Goal: Book appointment/travel/reservation: Book appointment/travel/reservation

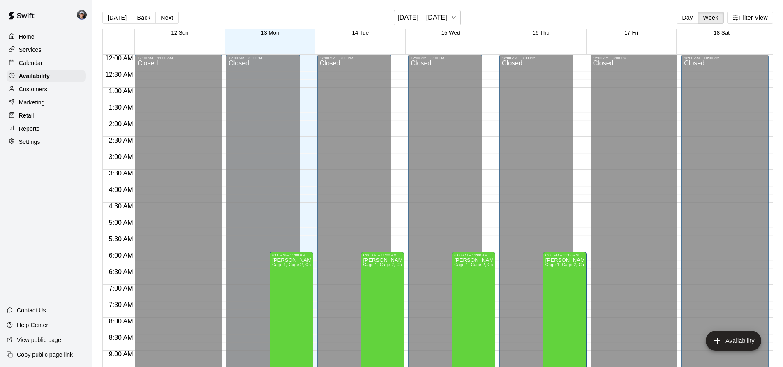
scroll to position [468, 0]
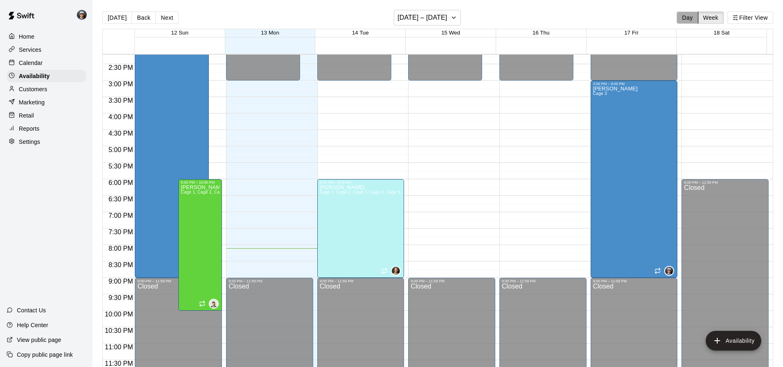
click at [683, 21] on button "Day" at bounding box center [686, 18] width 21 height 12
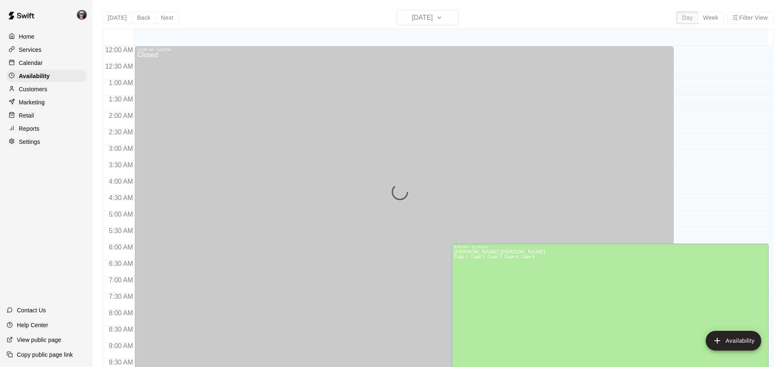
scroll to position [459, 0]
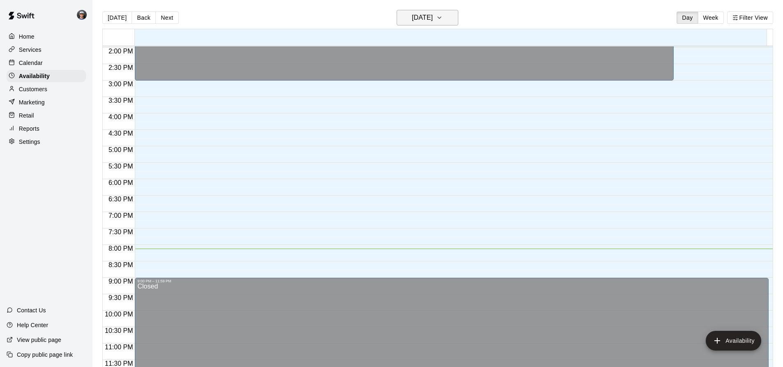
click at [426, 20] on h6 "[DATE]" at bounding box center [422, 18] width 21 height 12
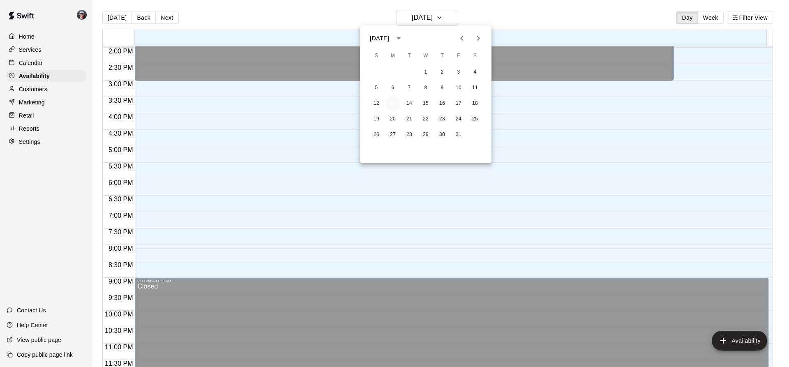
click at [393, 102] on button "13" at bounding box center [392, 103] width 15 height 15
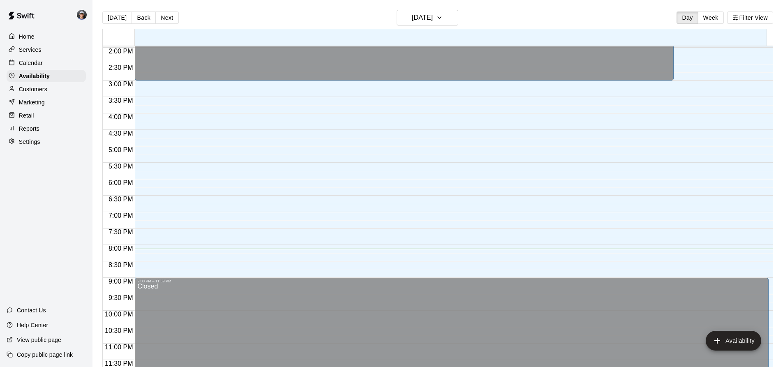
click at [30, 58] on div "Calendar" at bounding box center [46, 63] width 79 height 12
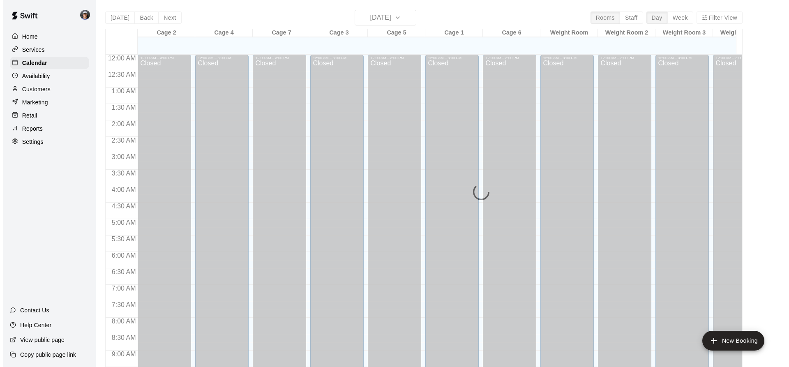
scroll to position [443, 0]
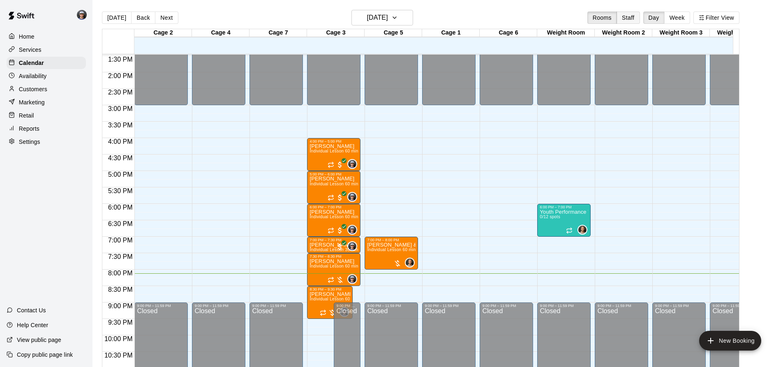
click at [638, 17] on button "Staff" at bounding box center [627, 18] width 23 height 12
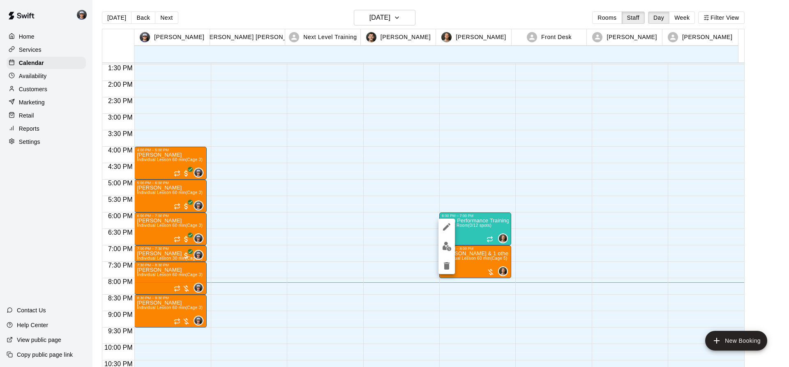
click at [448, 243] on img "edit" at bounding box center [446, 246] width 9 height 9
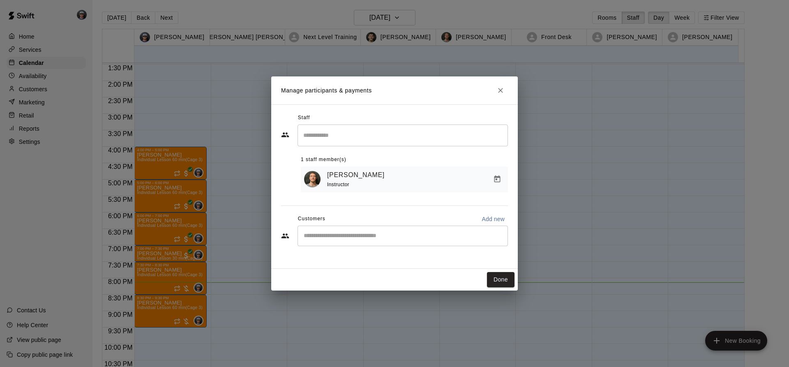
click at [368, 240] on input "Start typing to search customers..." at bounding box center [402, 236] width 203 height 8
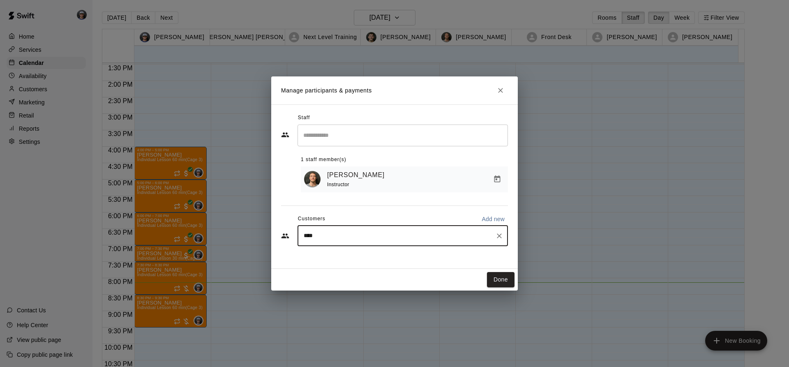
type input "*****"
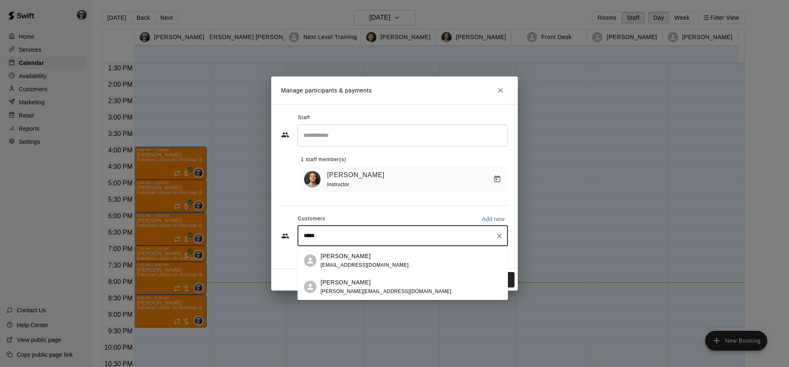
click at [359, 281] on div "[PERSON_NAME]" at bounding box center [386, 282] width 131 height 9
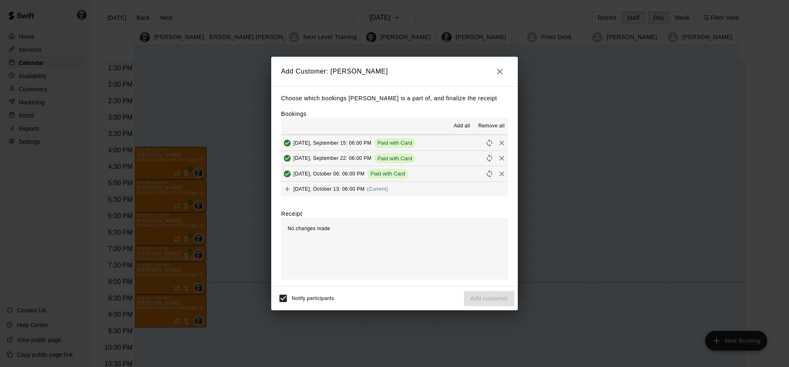
scroll to position [47, 0]
click at [404, 190] on button "[DATE], October 13: 06:00 PM (Current)" at bounding box center [394, 188] width 227 height 15
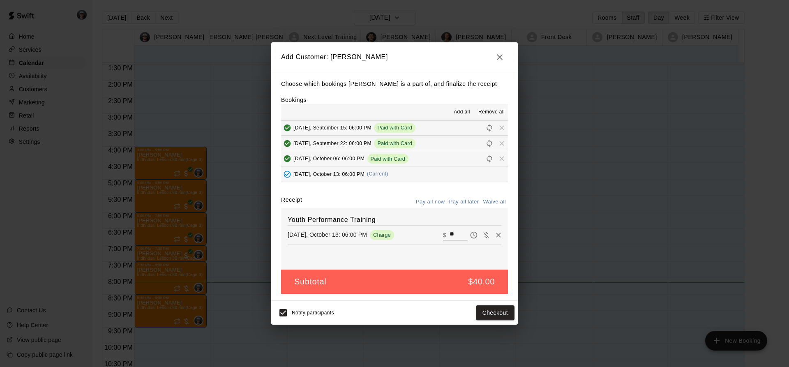
click at [450, 234] on input "**" at bounding box center [459, 235] width 18 height 11
type input "***"
click at [497, 314] on button "Checkout" at bounding box center [495, 312] width 39 height 15
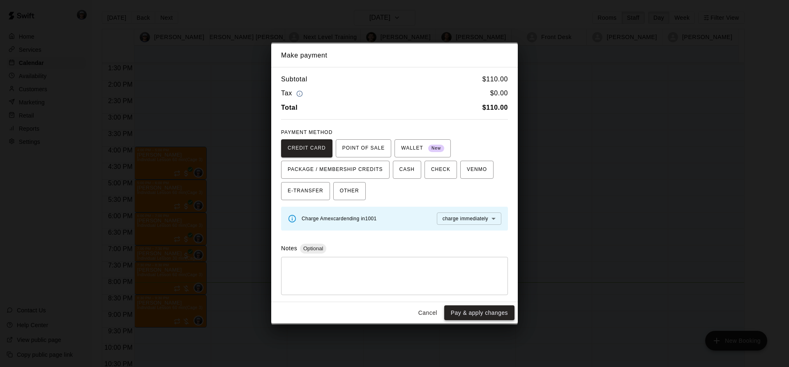
click at [487, 314] on button "Pay & apply changes" at bounding box center [479, 312] width 70 height 15
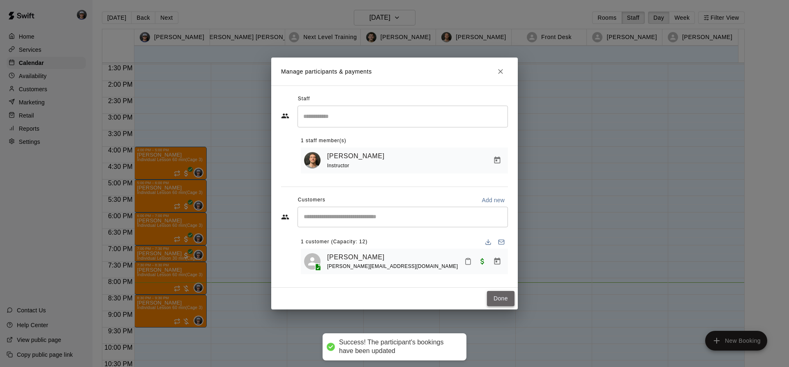
click at [496, 298] on button "Done" at bounding box center [501, 298] width 28 height 15
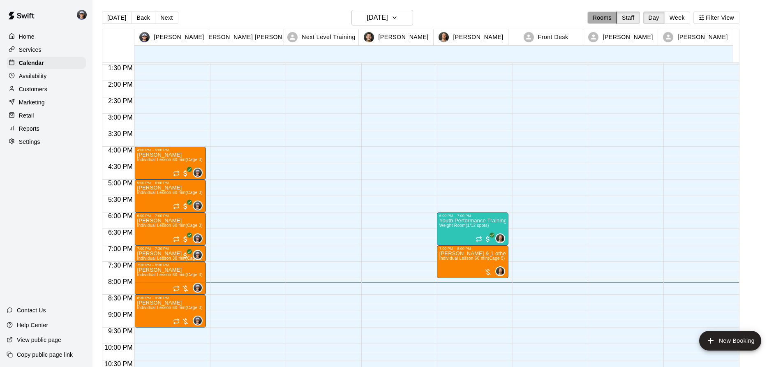
click at [613, 19] on button "Rooms" at bounding box center [602, 18] width 30 height 12
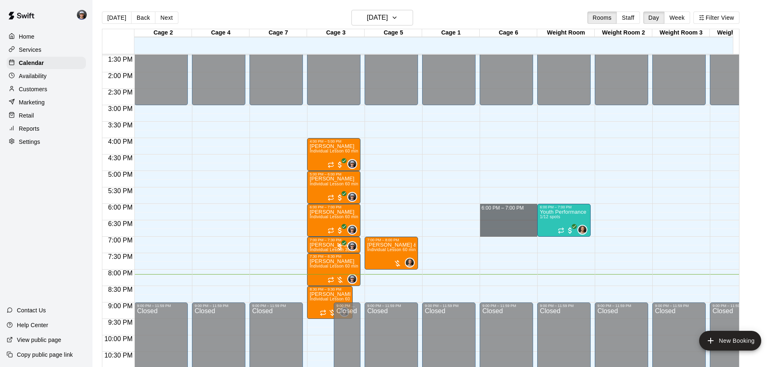
drag, startPoint x: 499, startPoint y: 205, endPoint x: 502, endPoint y: 231, distance: 25.6
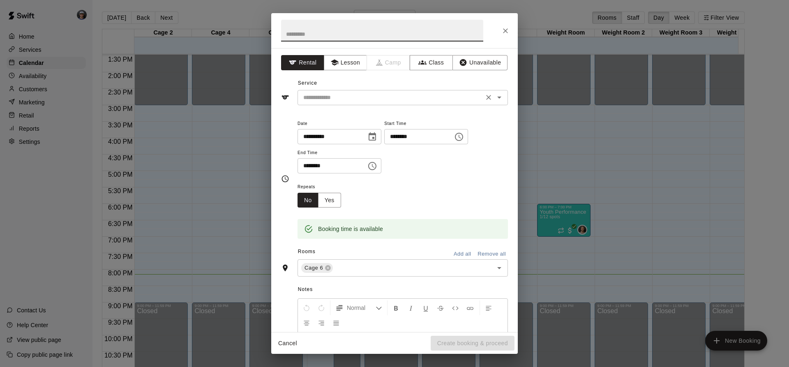
click at [343, 102] on input "text" at bounding box center [390, 97] width 181 height 10
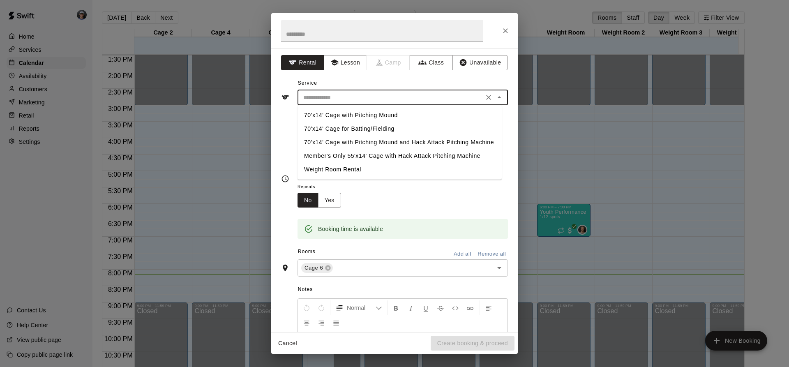
click at [350, 126] on li "70'x14' Cage for Batting/Fielding" at bounding box center [400, 129] width 204 height 14
type input "**********"
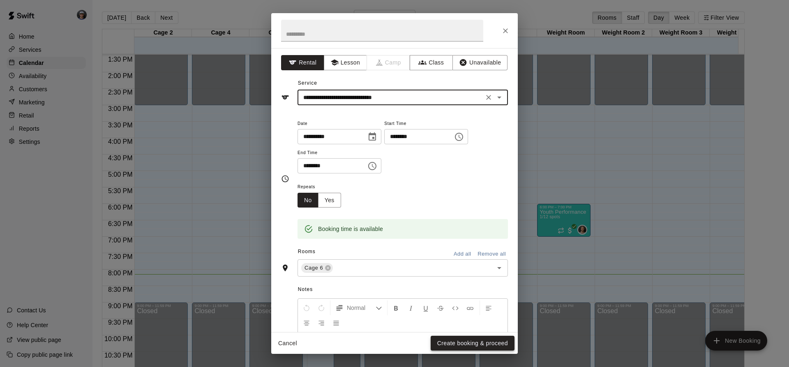
click at [471, 339] on button "Create booking & proceed" at bounding box center [473, 343] width 84 height 15
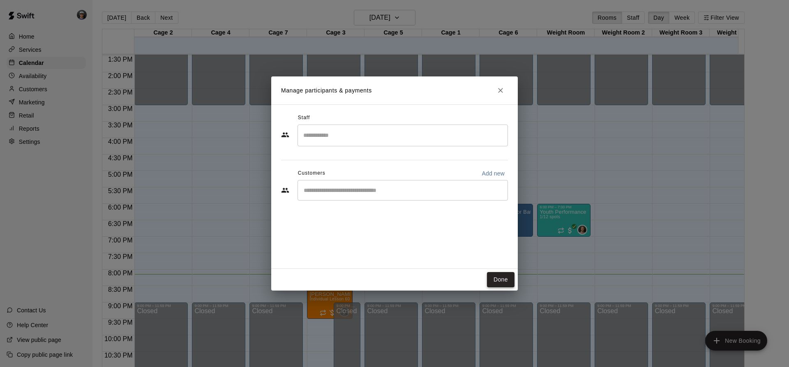
click at [495, 279] on button "Done" at bounding box center [501, 279] width 28 height 15
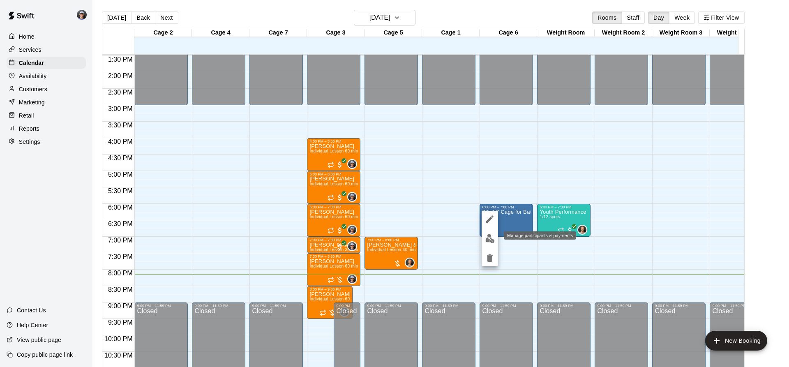
click at [489, 239] on img "edit" at bounding box center [489, 238] width 9 height 9
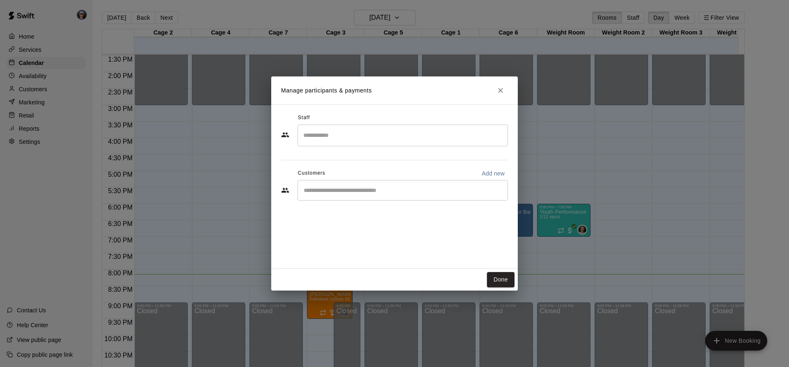
click at [374, 194] on input "Start typing to search customers..." at bounding box center [402, 190] width 203 height 8
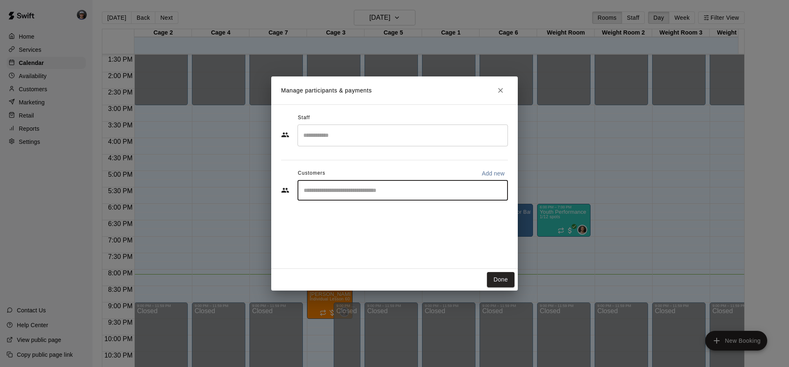
click at [488, 175] on p "Add new" at bounding box center [493, 173] width 23 height 8
select select "**"
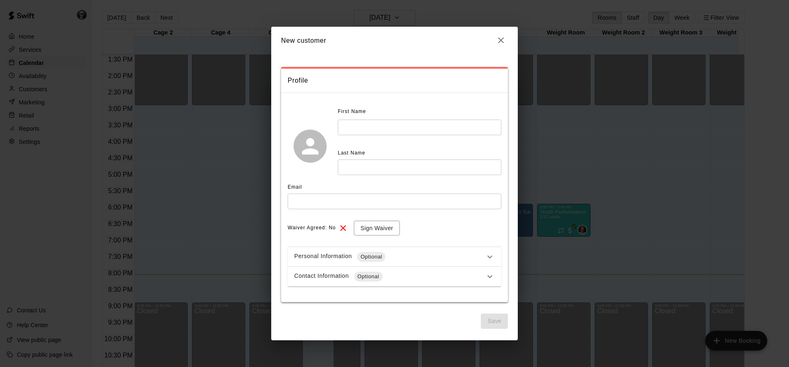
click at [415, 125] on input "text" at bounding box center [420, 127] width 164 height 15
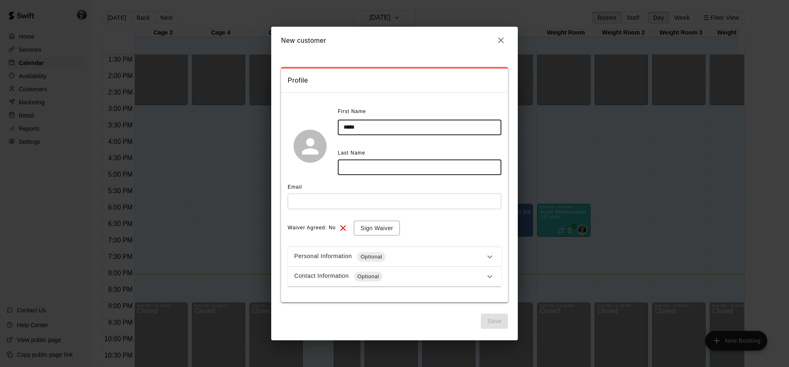
type input "*****"
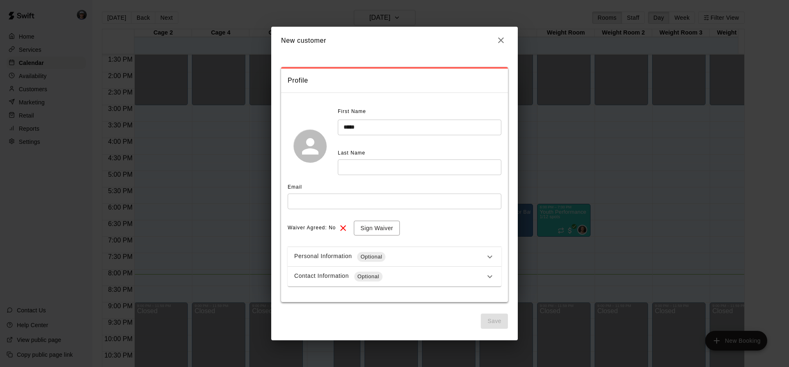
click at [461, 42] on h2 "New customer" at bounding box center [394, 40] width 247 height 27
click at [406, 163] on input "text" at bounding box center [420, 166] width 164 height 15
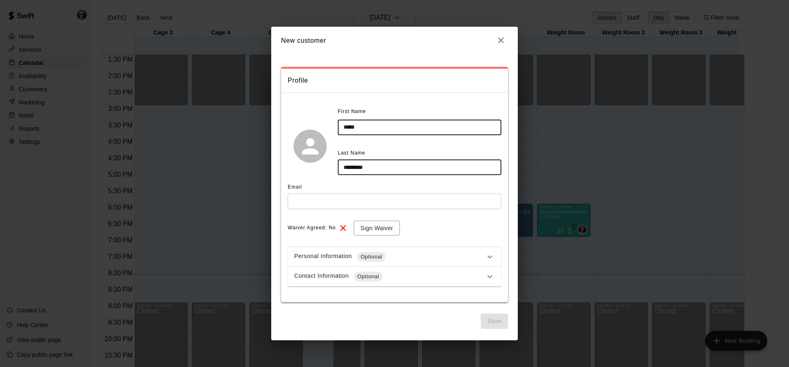
type input "*********"
click at [375, 203] on input "text" at bounding box center [395, 201] width 214 height 15
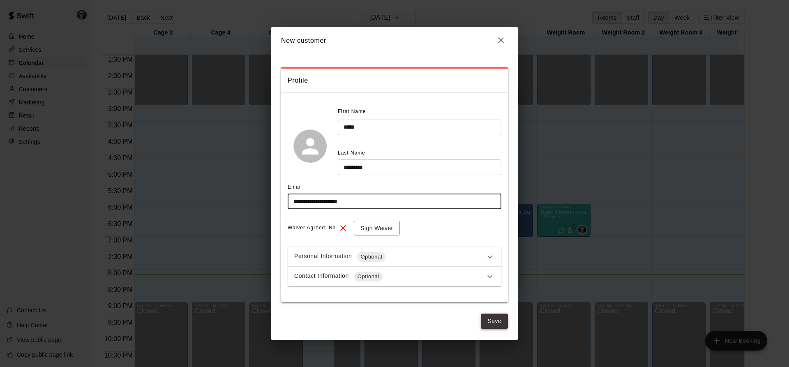
type input "**********"
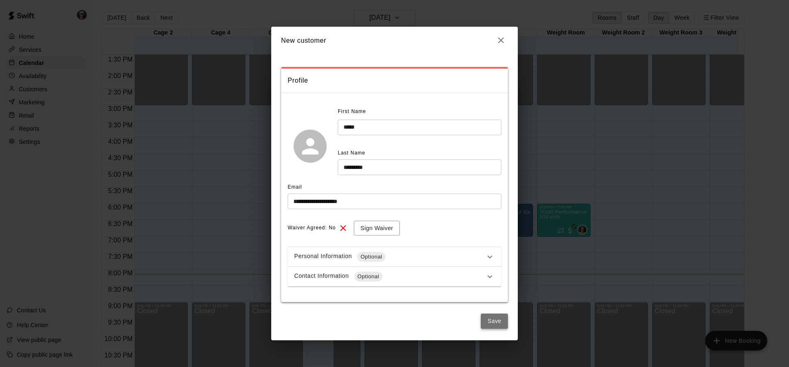
click at [501, 324] on button "Save" at bounding box center [494, 321] width 27 height 15
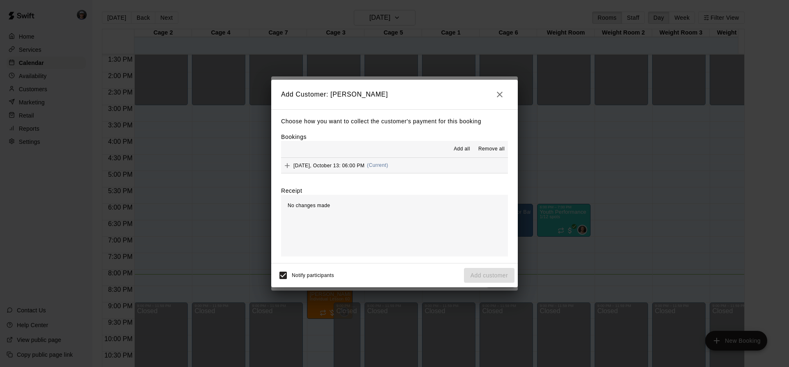
click at [402, 162] on button "[DATE], October 13: 06:00 PM (Current)" at bounding box center [394, 165] width 227 height 15
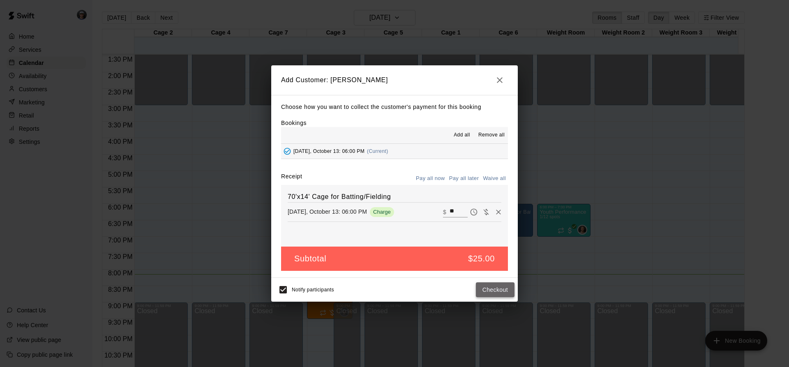
click at [494, 284] on button "Checkout" at bounding box center [495, 289] width 39 height 15
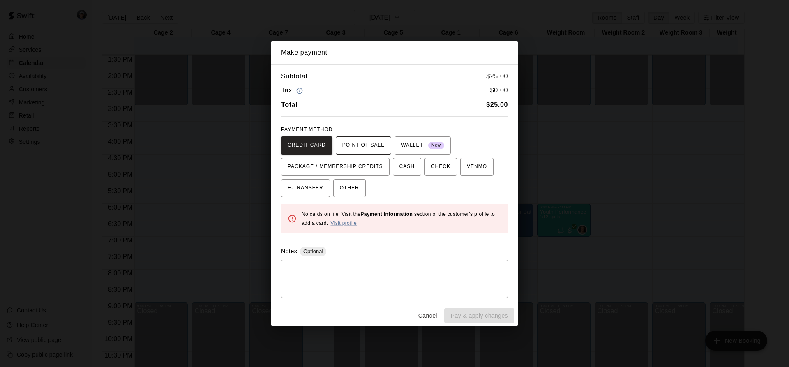
click at [365, 149] on span "POINT OF SALE" at bounding box center [363, 145] width 42 height 13
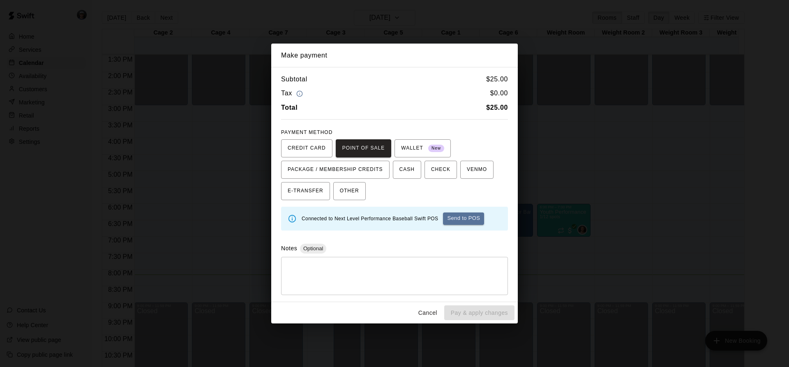
click at [450, 215] on button "Send to POS" at bounding box center [463, 218] width 41 height 12
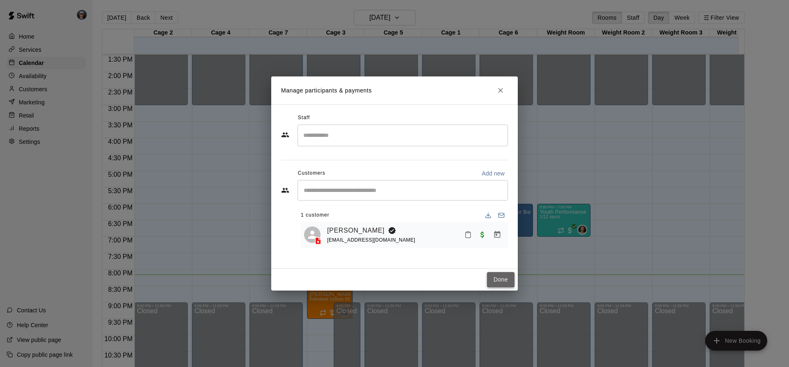
click at [494, 282] on button "Done" at bounding box center [501, 279] width 28 height 15
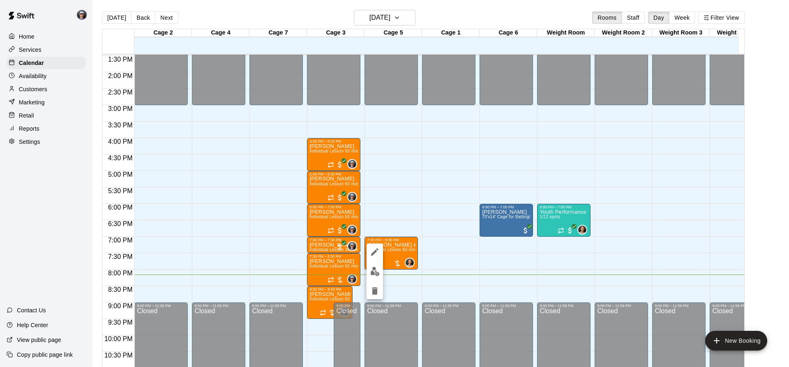
click at [548, 223] on div at bounding box center [394, 183] width 789 height 367
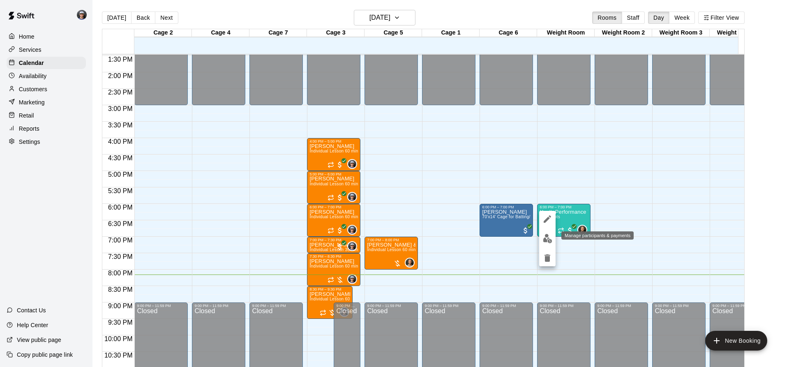
click at [548, 240] on img "edit" at bounding box center [547, 238] width 9 height 9
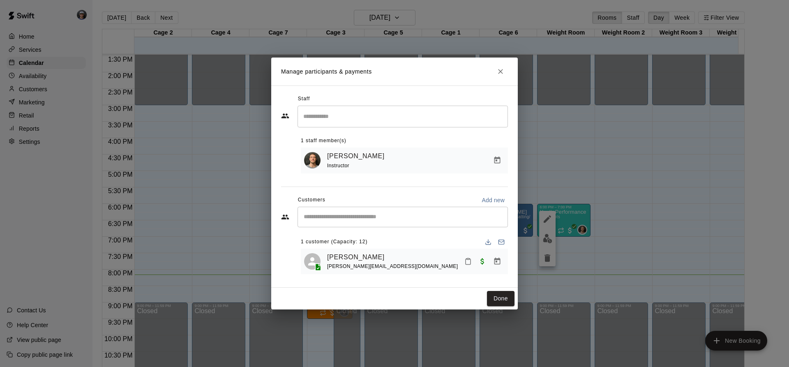
click at [366, 217] on input "Start typing to search customers..." at bounding box center [402, 217] width 203 height 8
type input "***"
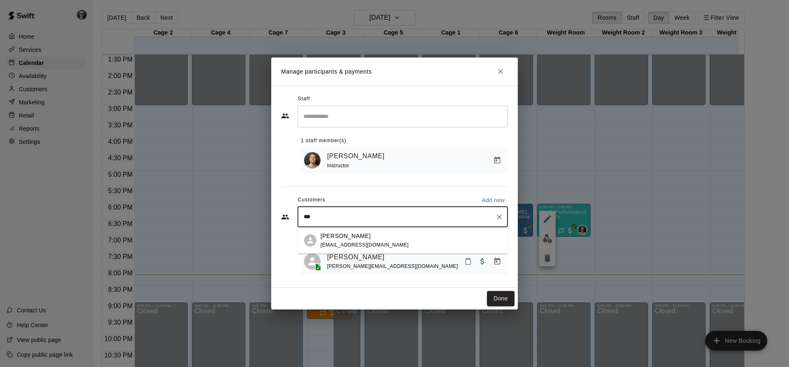
click at [368, 246] on span "[EMAIL_ADDRESS][DOMAIN_NAME]" at bounding box center [365, 245] width 88 height 6
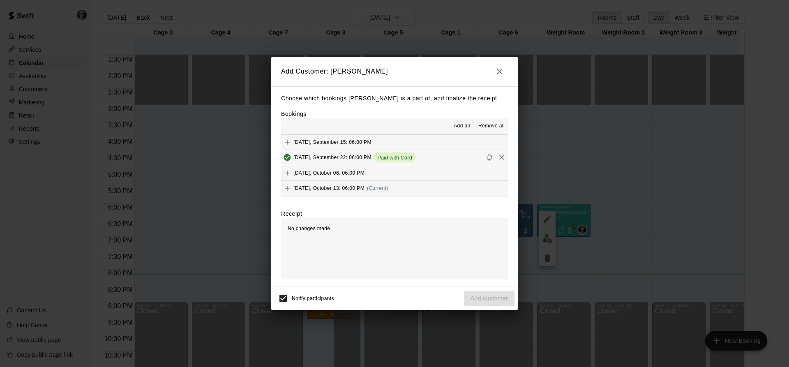
click at [414, 187] on button "[DATE], October 13: 06:00 PM (Current)" at bounding box center [394, 188] width 227 height 15
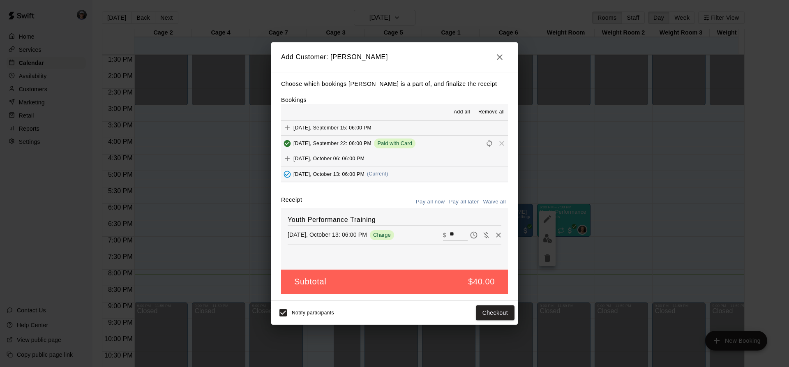
click at [450, 233] on input "**" at bounding box center [459, 235] width 18 height 11
type input "**"
click at [498, 312] on button "Checkout" at bounding box center [495, 312] width 39 height 15
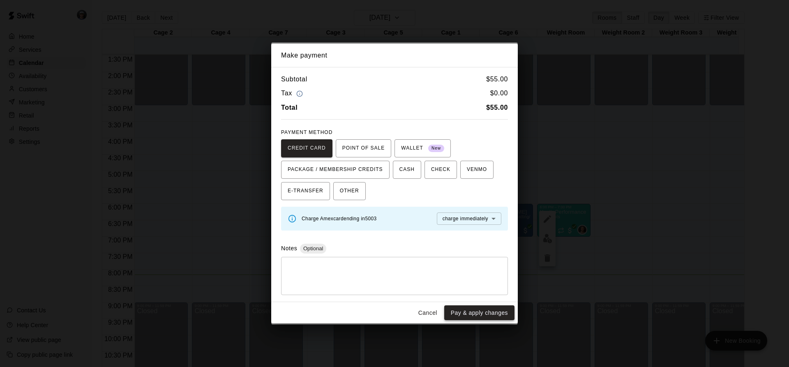
click at [492, 316] on button "Pay & apply changes" at bounding box center [479, 312] width 70 height 15
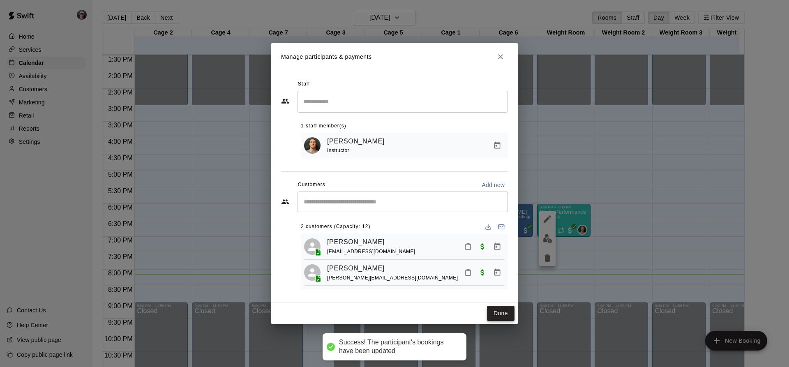
click at [505, 316] on button "Done" at bounding box center [501, 313] width 28 height 15
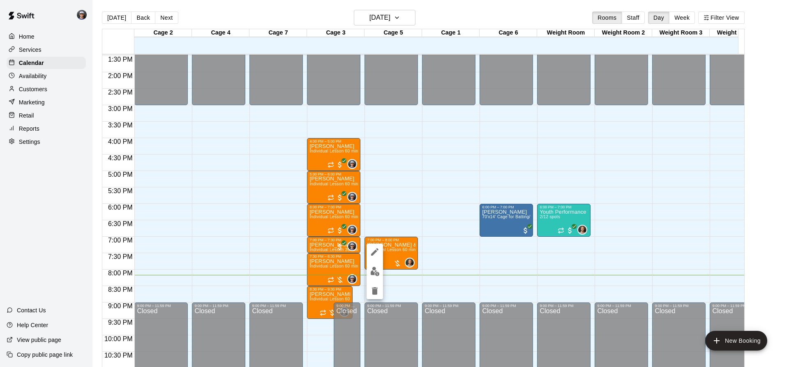
click at [380, 273] on button "edit" at bounding box center [375, 271] width 16 height 16
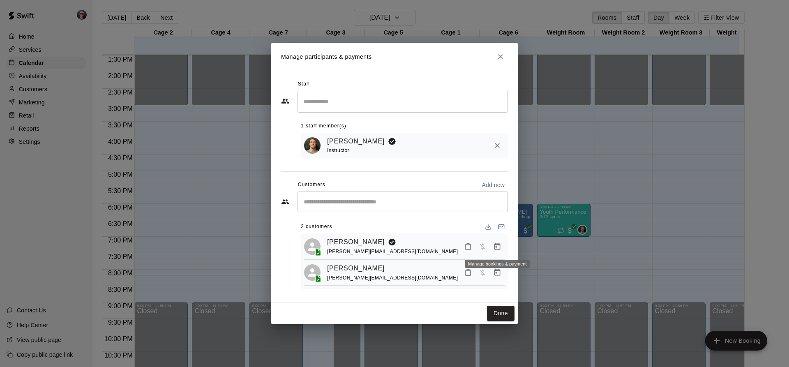
click at [493, 247] on icon "Manage bookings & payment" at bounding box center [497, 246] width 8 height 8
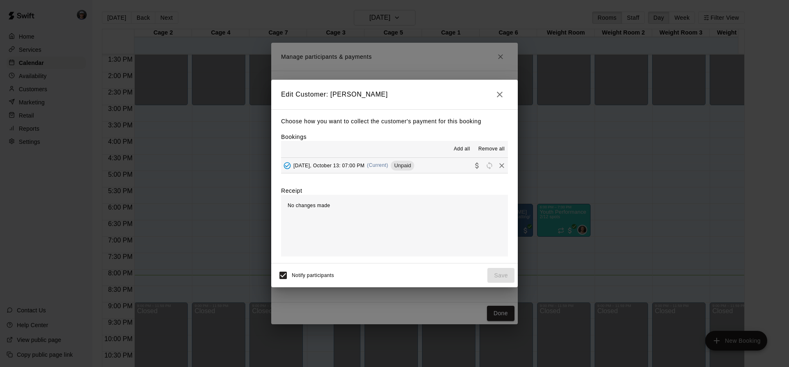
click at [425, 168] on button "[DATE], October 13: 07:00 PM (Current) Unpaid" at bounding box center [394, 165] width 227 height 15
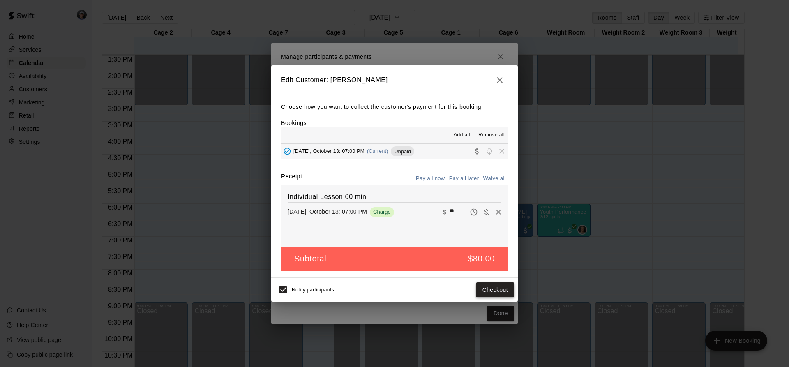
click at [489, 291] on button "Checkout" at bounding box center [495, 289] width 39 height 15
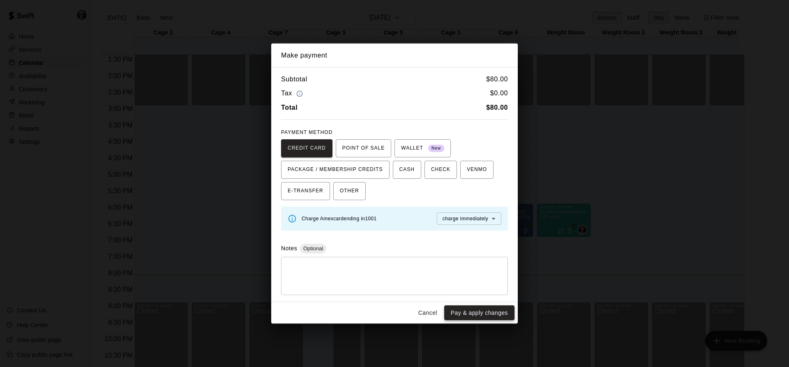
click at [489, 307] on button "Pay & apply changes" at bounding box center [479, 312] width 70 height 15
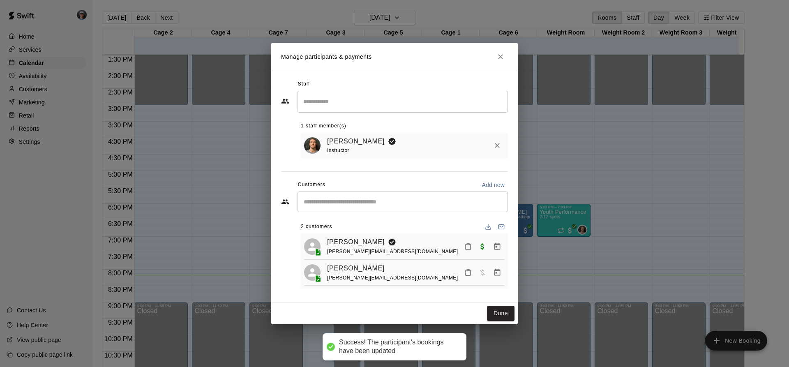
click at [497, 275] on icon "Manage bookings & payment" at bounding box center [497, 272] width 8 height 8
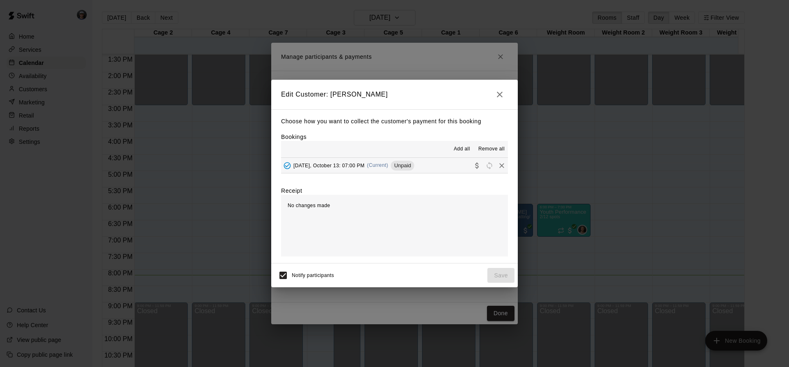
click at [435, 161] on button "[DATE], October 13: 07:00 PM (Current) Unpaid" at bounding box center [394, 165] width 227 height 15
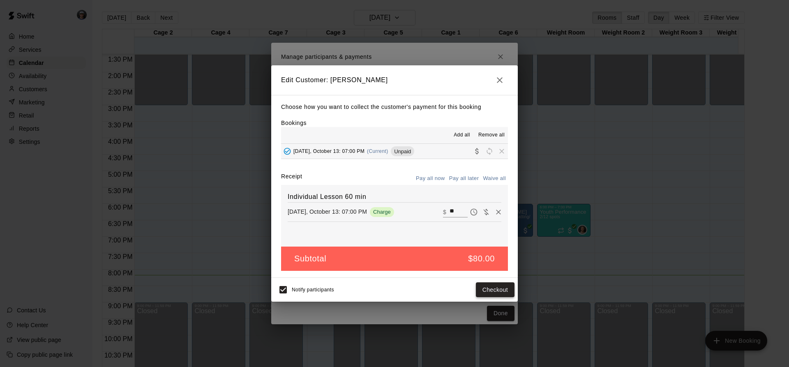
click at [482, 287] on button "Checkout" at bounding box center [495, 289] width 39 height 15
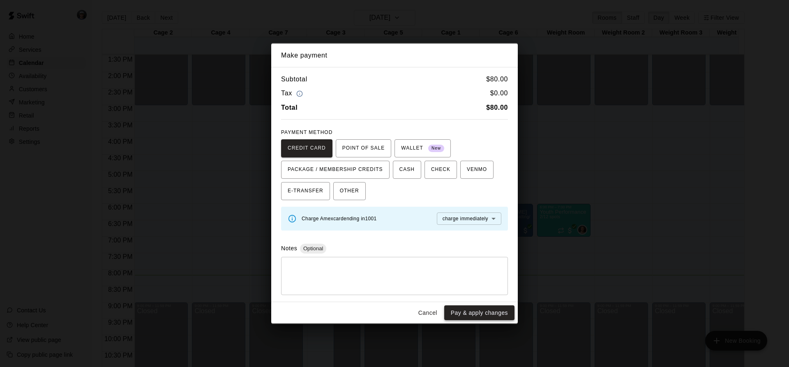
click at [457, 309] on button "Pay & apply changes" at bounding box center [479, 312] width 70 height 15
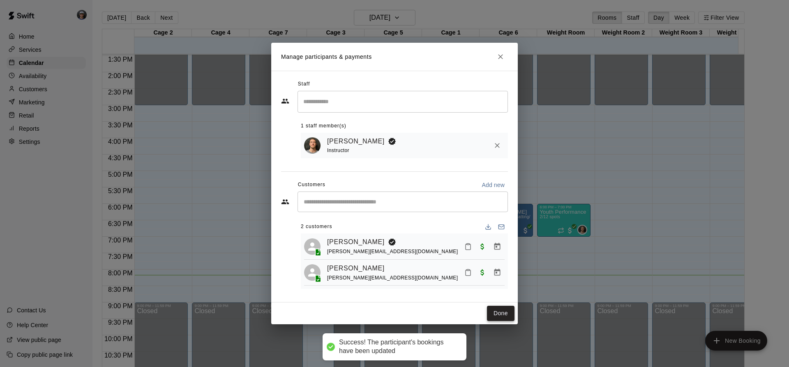
click at [503, 310] on button "Done" at bounding box center [501, 313] width 28 height 15
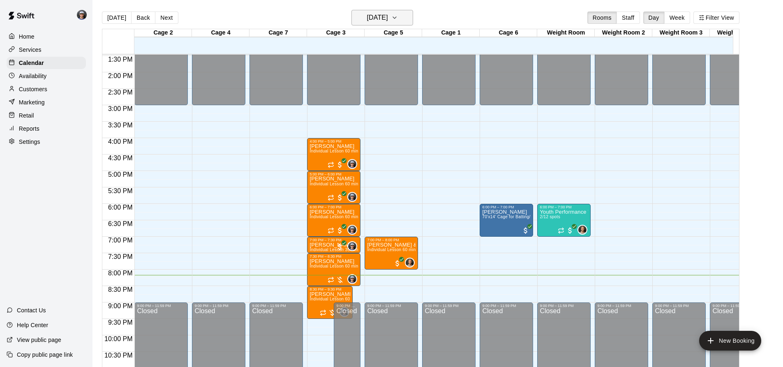
click at [403, 16] on button "[DATE]" at bounding box center [382, 18] width 62 height 16
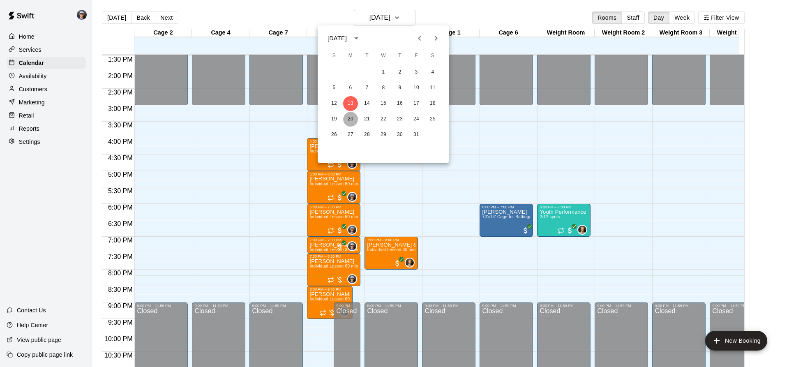
click at [353, 119] on button "20" at bounding box center [350, 119] width 15 height 15
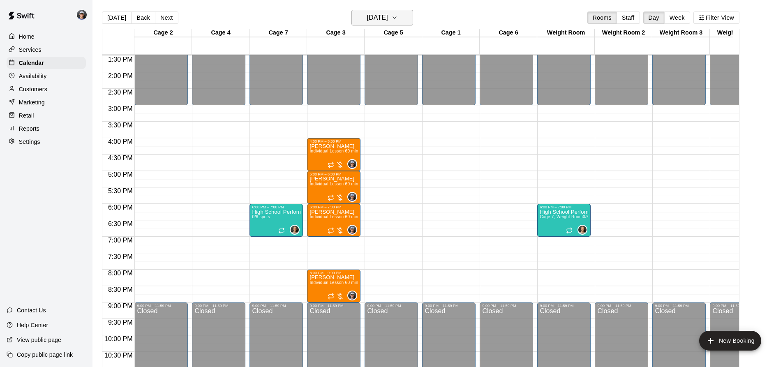
click at [403, 19] on button "[DATE]" at bounding box center [382, 18] width 62 height 16
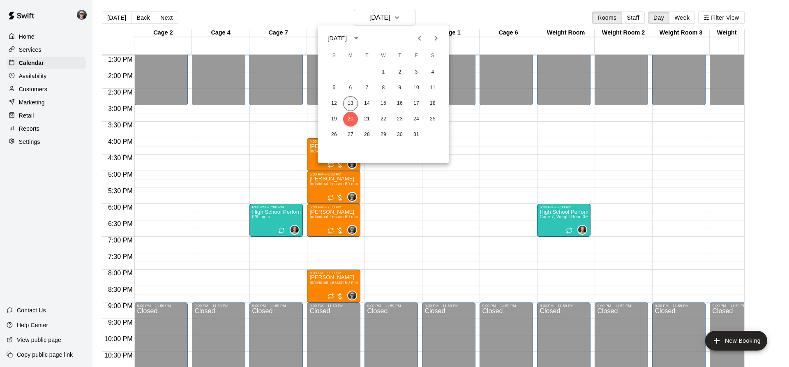
click at [351, 104] on button "13" at bounding box center [350, 103] width 15 height 15
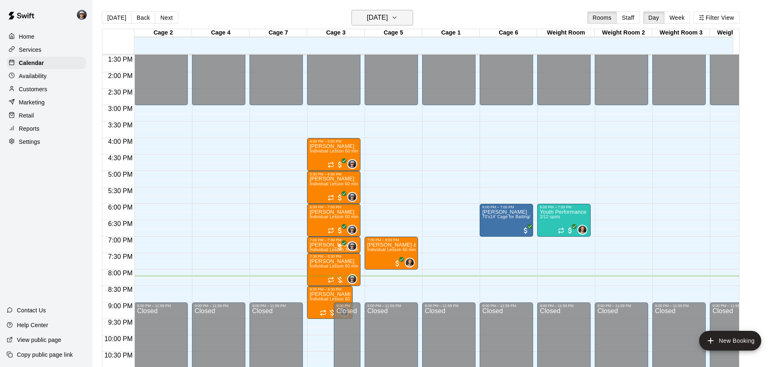
click at [402, 16] on button "[DATE]" at bounding box center [382, 18] width 62 height 16
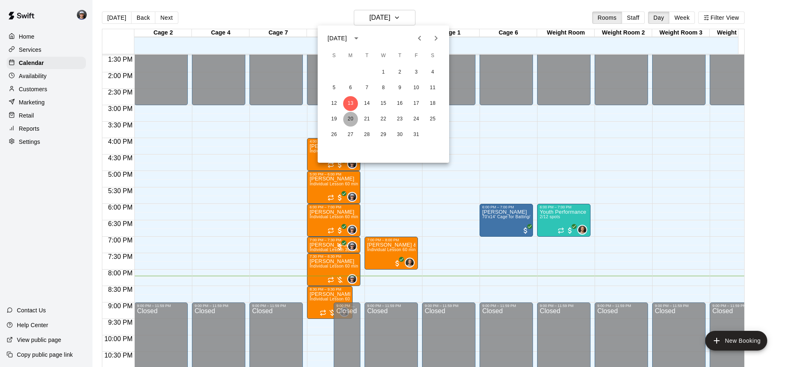
click at [354, 118] on button "20" at bounding box center [350, 119] width 15 height 15
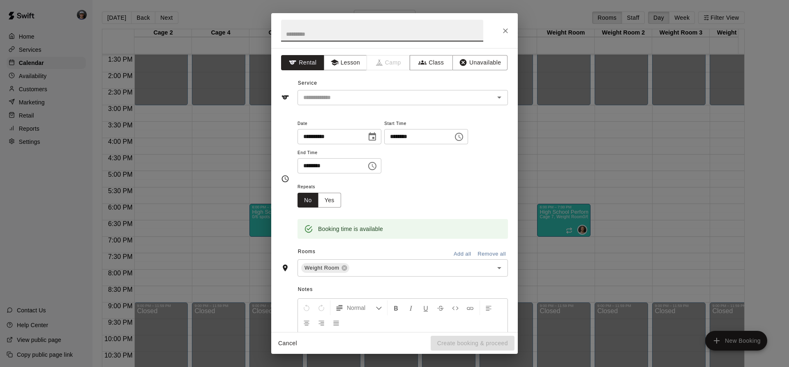
drag, startPoint x: 505, startPoint y: 30, endPoint x: 503, endPoint y: 56, distance: 25.6
click at [505, 30] on icon "Close" at bounding box center [505, 30] width 5 height 5
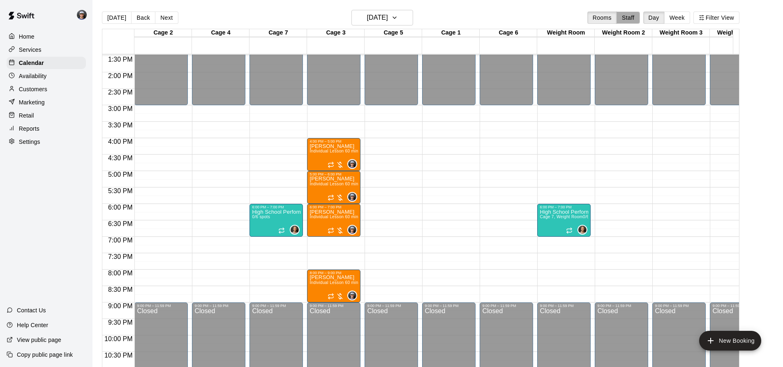
click at [634, 16] on button "Staff" at bounding box center [627, 18] width 23 height 12
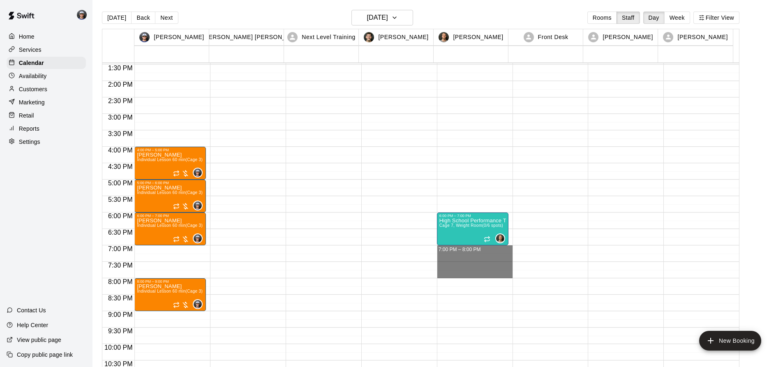
drag, startPoint x: 464, startPoint y: 246, endPoint x: 463, endPoint y: 271, distance: 24.7
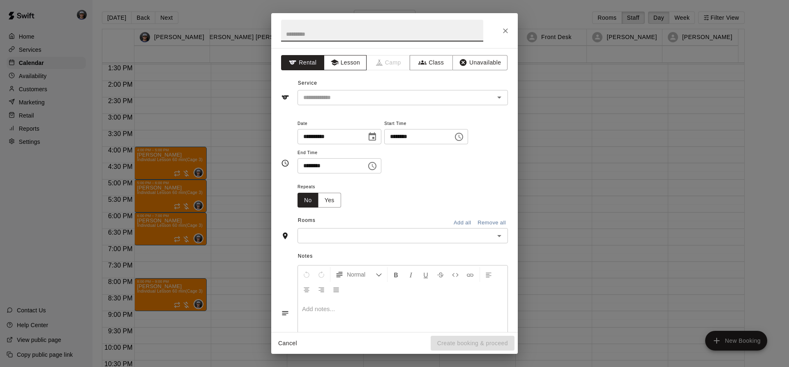
click at [348, 64] on button "Lesson" at bounding box center [345, 62] width 43 height 15
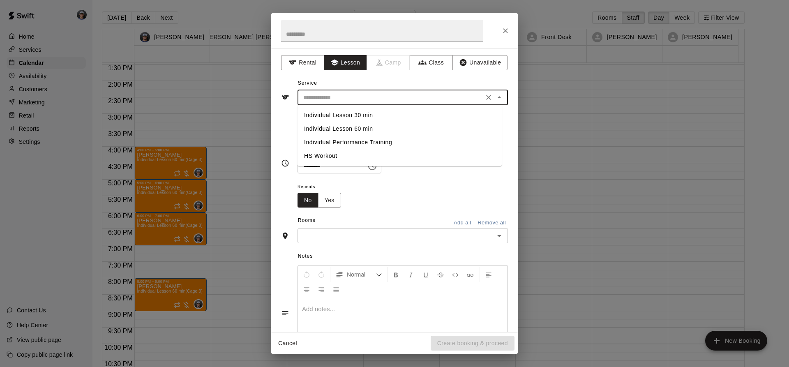
click at [363, 97] on input "text" at bounding box center [390, 97] width 181 height 10
click at [361, 129] on li "Individual Lesson 60 min" at bounding box center [400, 129] width 204 height 14
type input "**********"
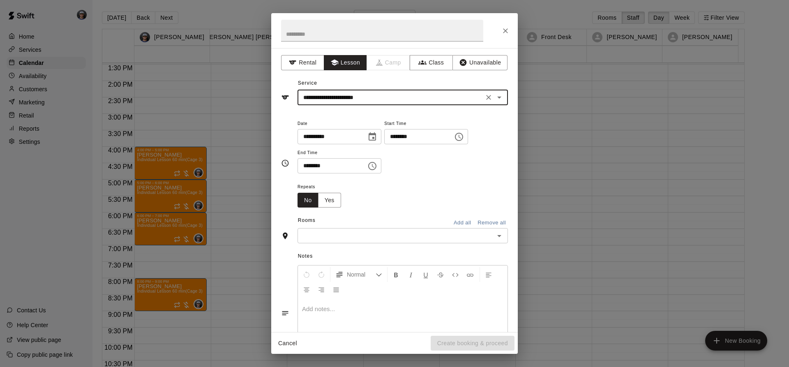
click at [362, 237] on input "text" at bounding box center [396, 236] width 192 height 10
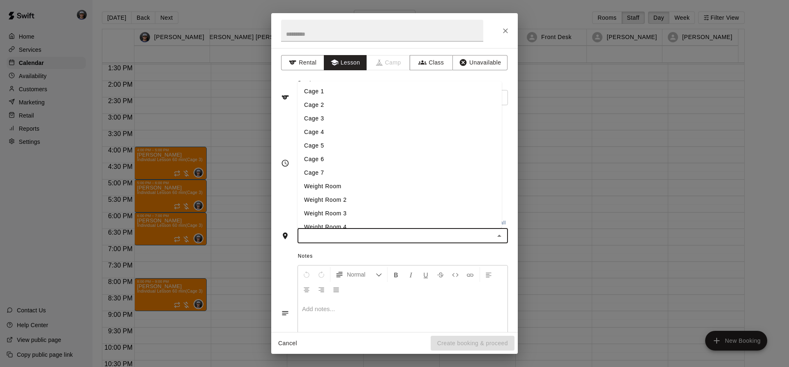
click at [312, 145] on li "Cage 5" at bounding box center [400, 146] width 204 height 14
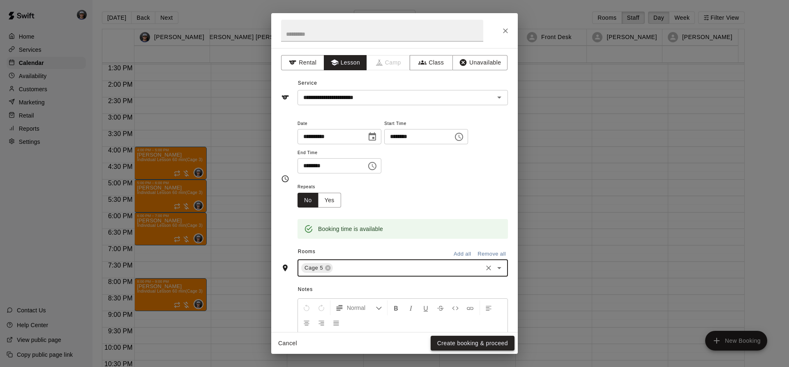
click at [475, 341] on button "Create booking & proceed" at bounding box center [473, 343] width 84 height 15
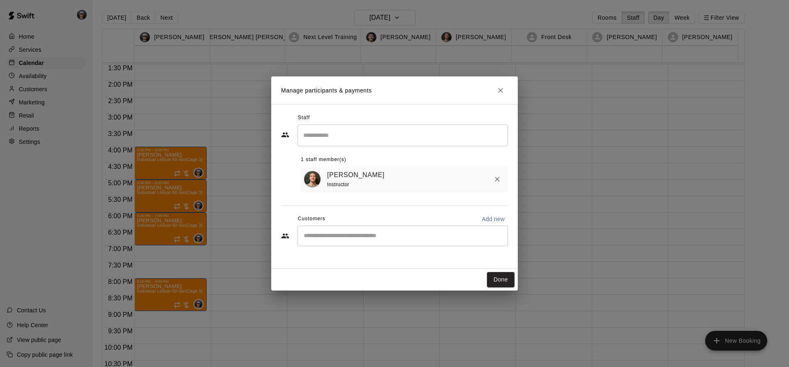
click at [408, 238] on input "Start typing to search customers..." at bounding box center [402, 236] width 203 height 8
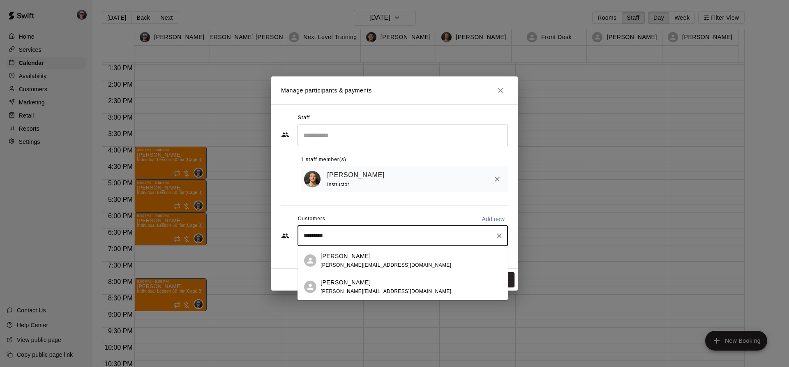
type input "**********"
click at [378, 262] on div "[PERSON_NAME] [PERSON_NAME][EMAIL_ADDRESS][DOMAIN_NAME]" at bounding box center [411, 261] width 181 height 18
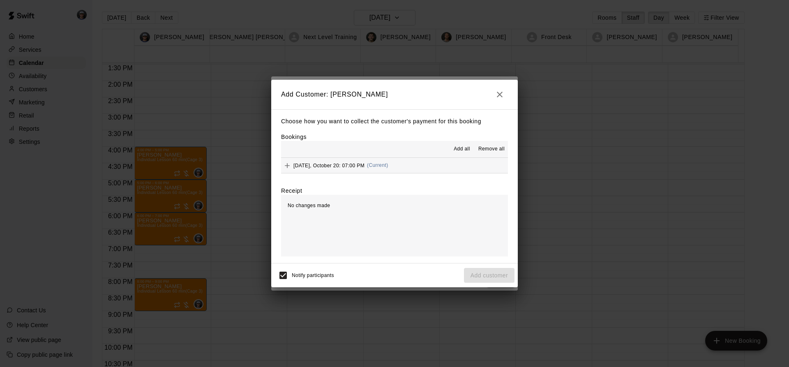
click at [399, 166] on button "[DATE], October 20: 07:00 PM (Current)" at bounding box center [394, 165] width 227 height 15
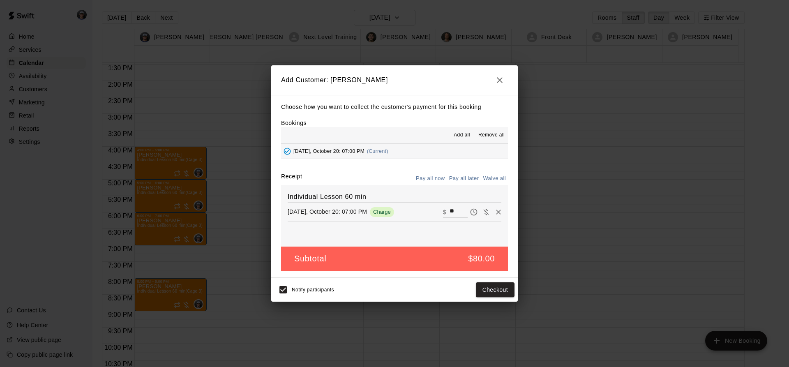
click at [462, 178] on button "Pay all later" at bounding box center [464, 178] width 34 height 13
click at [475, 287] on button "Add customer" at bounding box center [489, 289] width 51 height 15
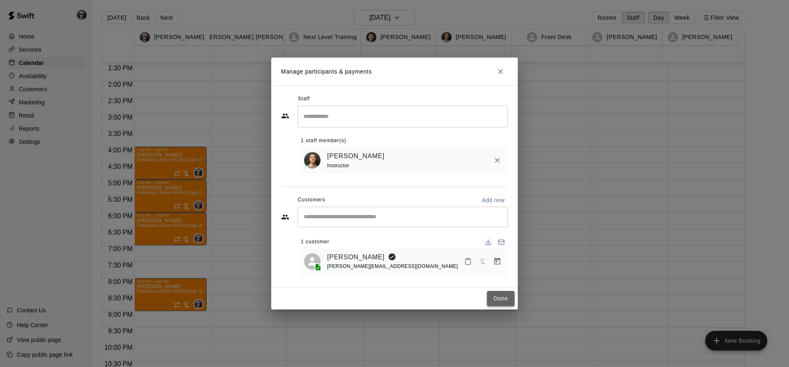
drag, startPoint x: 510, startPoint y: 297, endPoint x: 504, endPoint y: 298, distance: 5.9
click at [510, 296] on button "Done" at bounding box center [501, 298] width 28 height 15
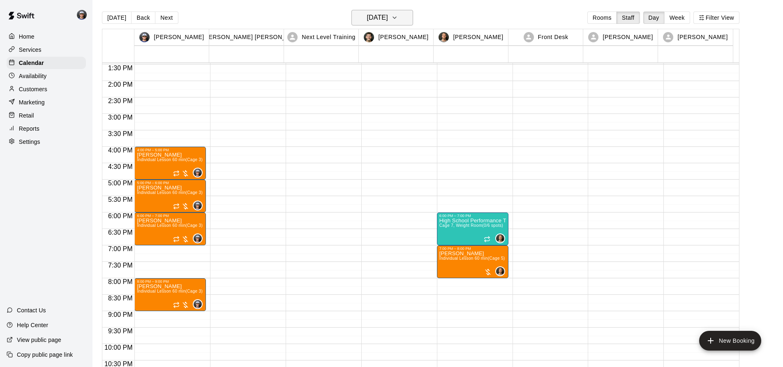
click at [388, 18] on h6 "[DATE]" at bounding box center [377, 18] width 21 height 12
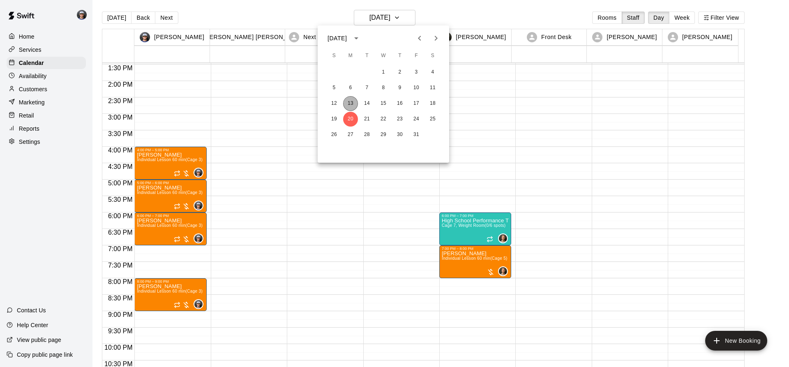
click at [345, 99] on button "13" at bounding box center [350, 103] width 15 height 15
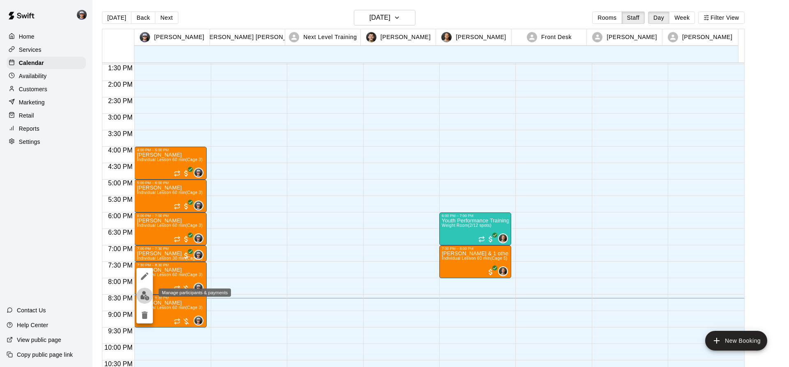
click at [143, 293] on img "edit" at bounding box center [144, 295] width 9 height 9
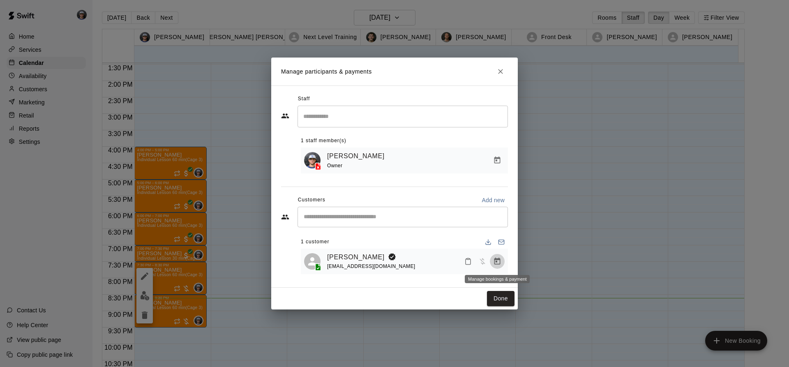
click at [502, 261] on button "Manage bookings & payment" at bounding box center [497, 261] width 15 height 15
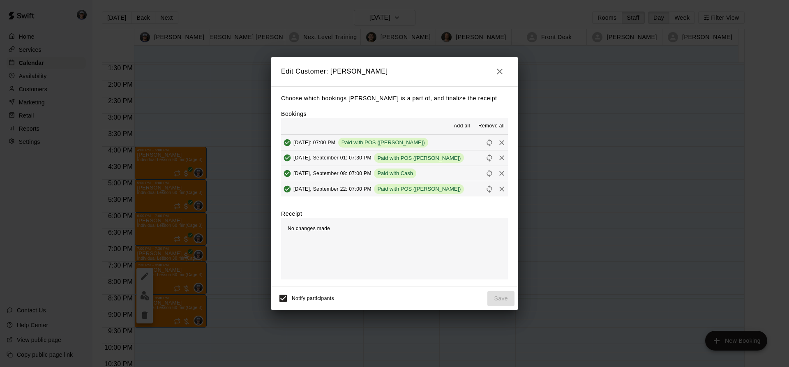
scroll to position [31, 0]
click at [392, 183] on div "[DATE], October 13: 07:30 PM (Current) Unpaid" at bounding box center [347, 188] width 133 height 12
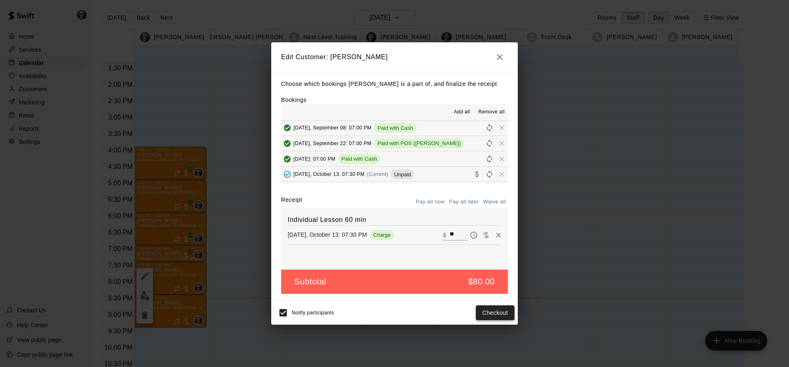
click at [499, 309] on button "Checkout" at bounding box center [495, 312] width 39 height 15
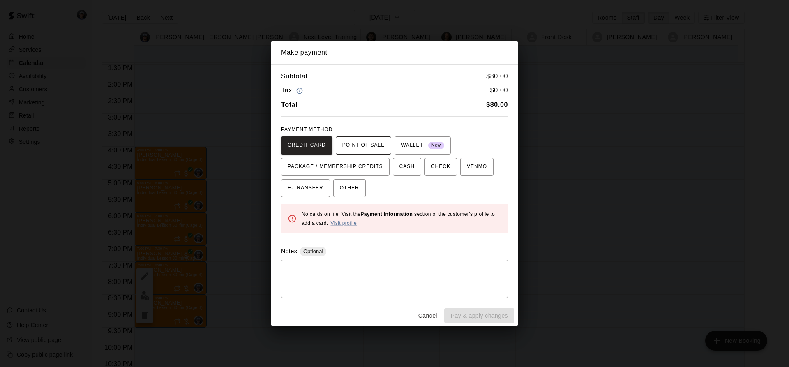
click at [375, 142] on span "POINT OF SALE" at bounding box center [363, 145] width 42 height 13
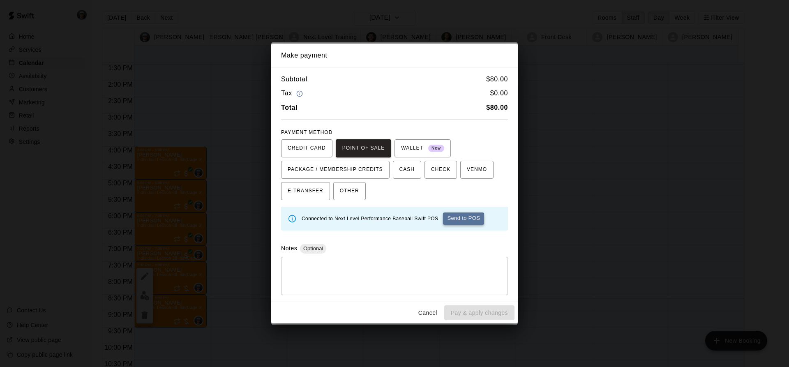
click at [467, 219] on button "Send to POS" at bounding box center [463, 218] width 41 height 12
